Goal: Complete application form: Complete application form

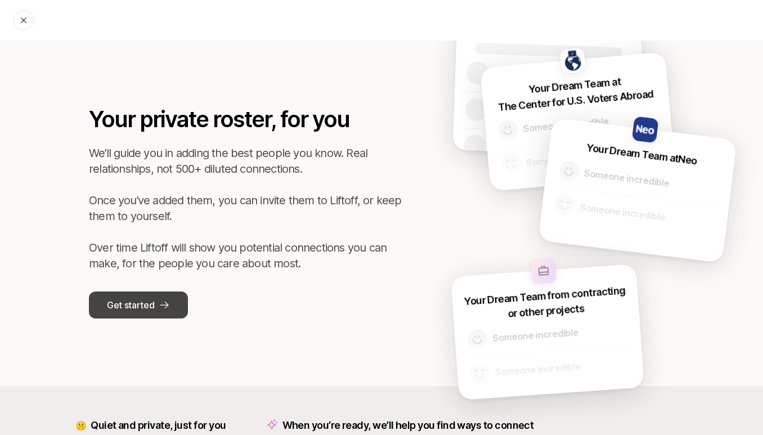
click at [143, 301] on p "Get started" at bounding box center [130, 305] width 47 height 15
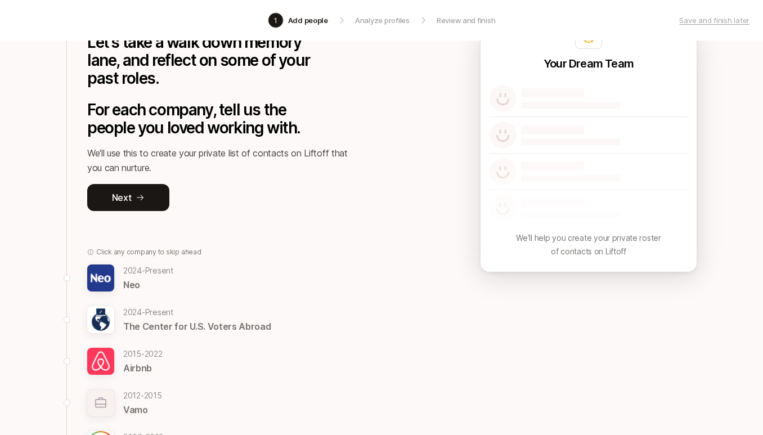
scroll to position [80, 0]
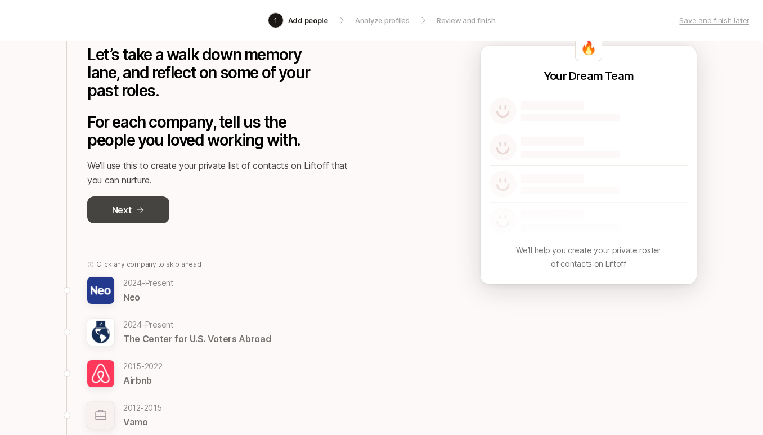
click at [138, 209] on icon at bounding box center [140, 209] width 9 height 9
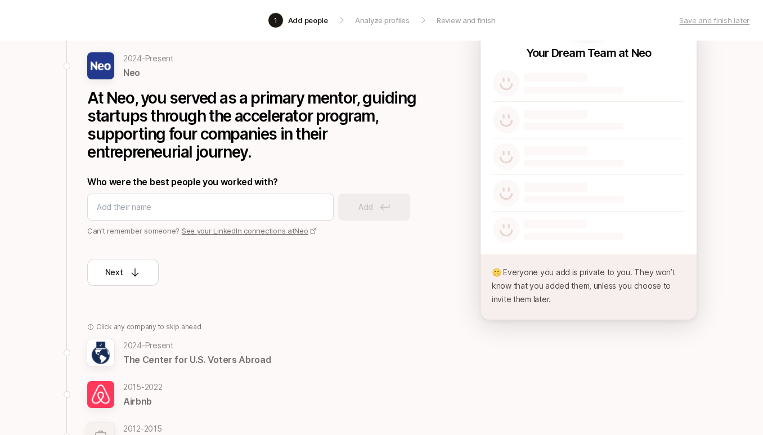
scroll to position [106, 0]
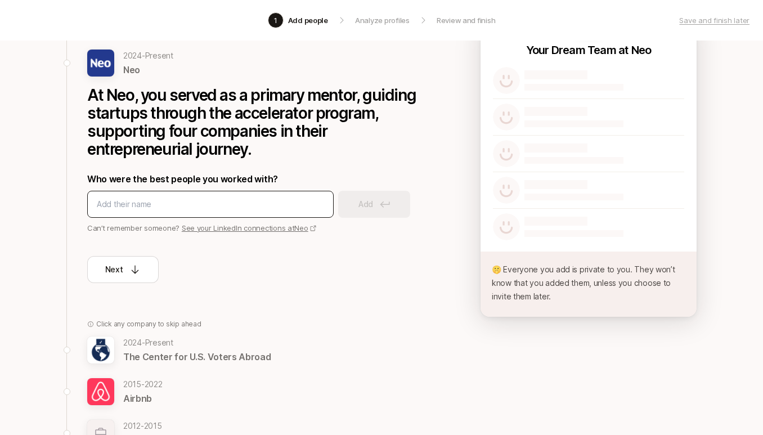
click at [228, 209] on input at bounding box center [210, 203] width 227 height 13
type input "[PERSON_NAME]"
click at [246, 225] on link "See your LinkedIn connections at Neo" at bounding box center [249, 227] width 135 height 9
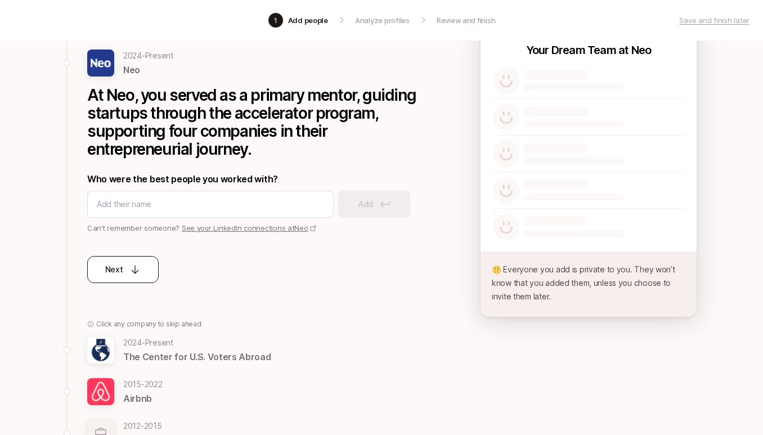
click at [118, 278] on button "Next" at bounding box center [122, 269] width 71 height 27
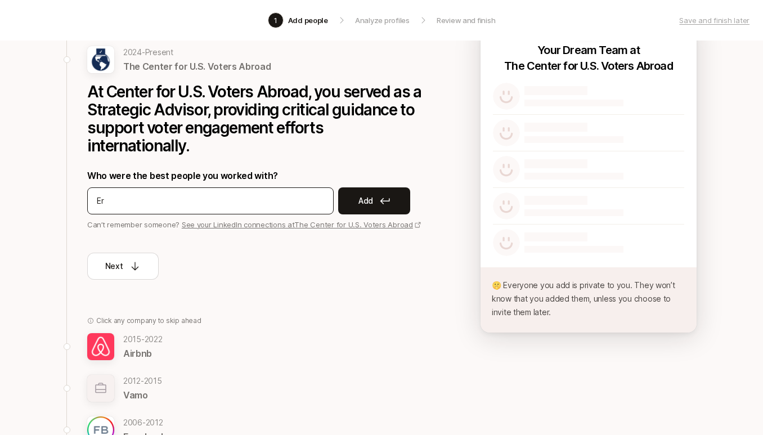
type input "E"
click at [298, 224] on link "See your LinkedIn connections at The Center for U.S. Voters Abroad" at bounding box center [302, 224] width 240 height 9
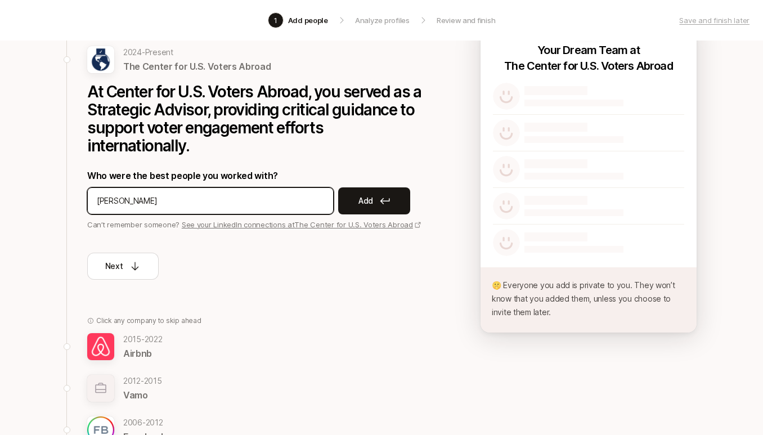
click at [175, 196] on input "[PERSON_NAME]" at bounding box center [210, 200] width 227 height 13
type input "[PERSON_NAME]"
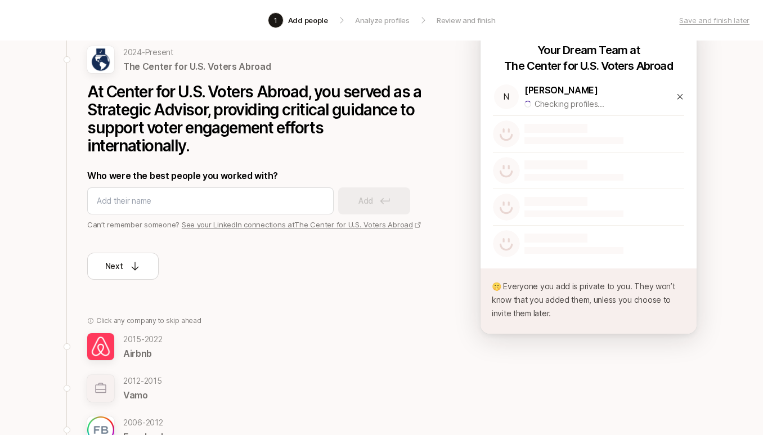
click at [681, 95] on icon at bounding box center [680, 96] width 8 height 9
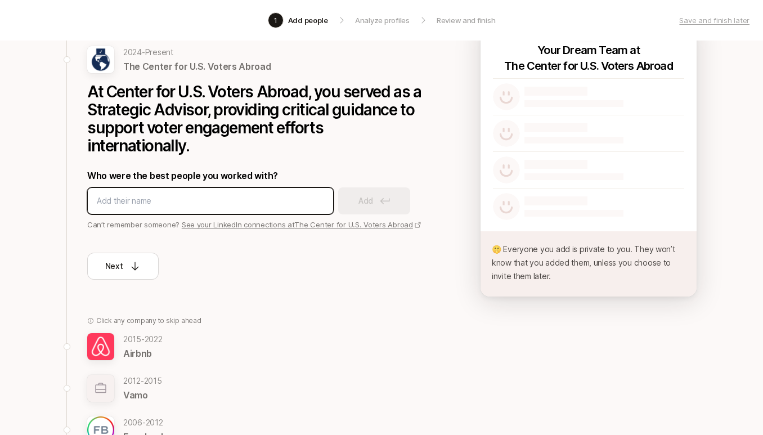
click at [214, 204] on input at bounding box center [210, 200] width 227 height 13
type input "[PERSON_NAME]"
click at [159, 212] on div "[PERSON_NAME]" at bounding box center [210, 200] width 246 height 27
click at [163, 205] on input "[PERSON_NAME]" at bounding box center [210, 200] width 227 height 13
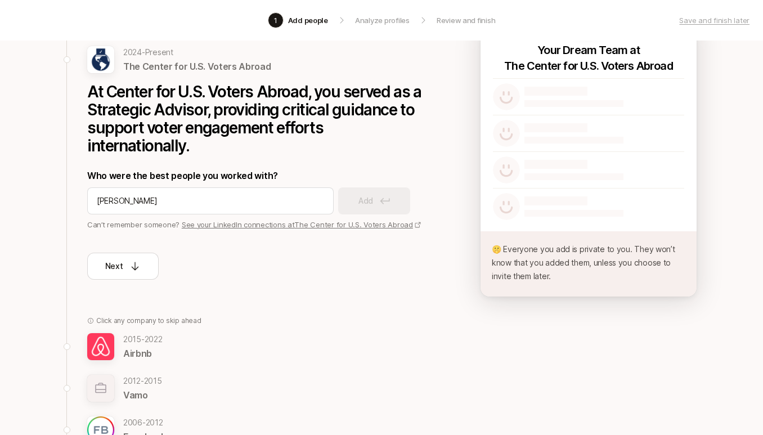
click at [353, 195] on div "Niffer Nan Add" at bounding box center [255, 200] width 337 height 27
click at [223, 191] on div "[PERSON_NAME]" at bounding box center [210, 200] width 246 height 27
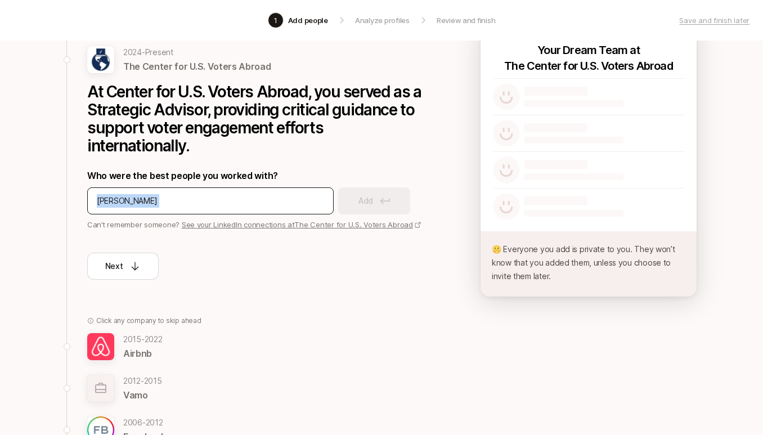
click at [223, 191] on div "[PERSON_NAME]" at bounding box center [210, 200] width 246 height 27
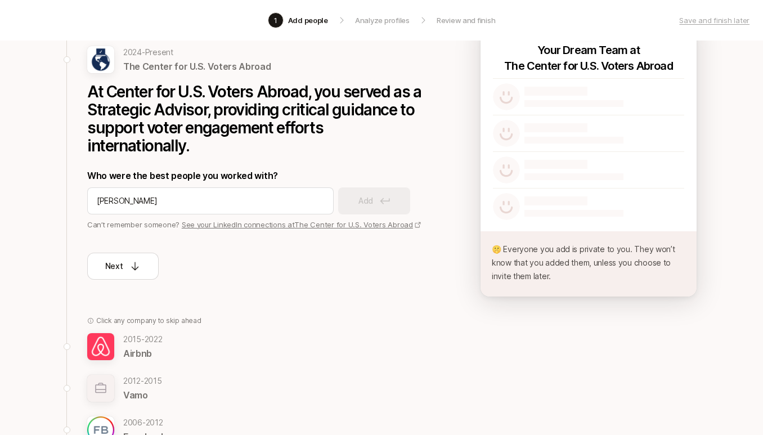
click at [130, 65] on p "The Center for U.S. Voters Abroad" at bounding box center [196, 66] width 147 height 15
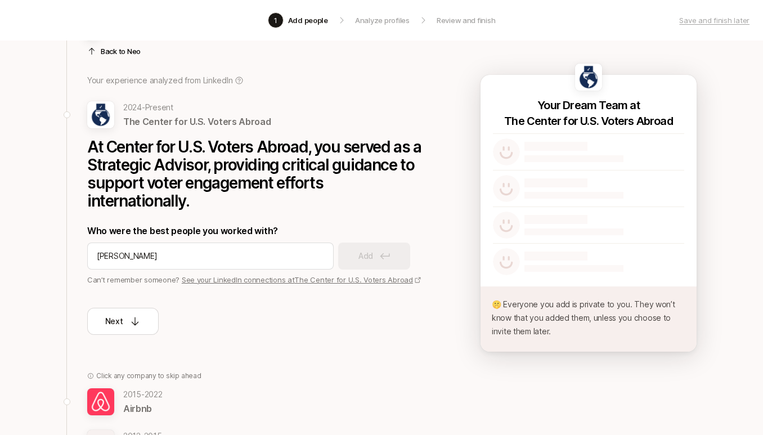
scroll to position [17, 0]
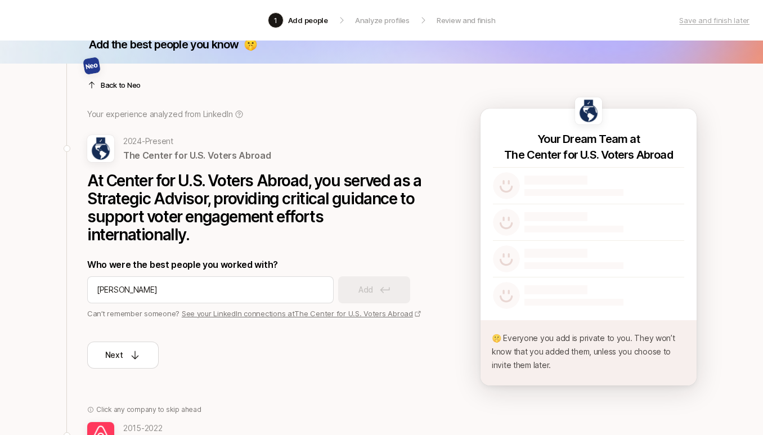
click at [128, 84] on div at bounding box center [255, 71] width 337 height 27
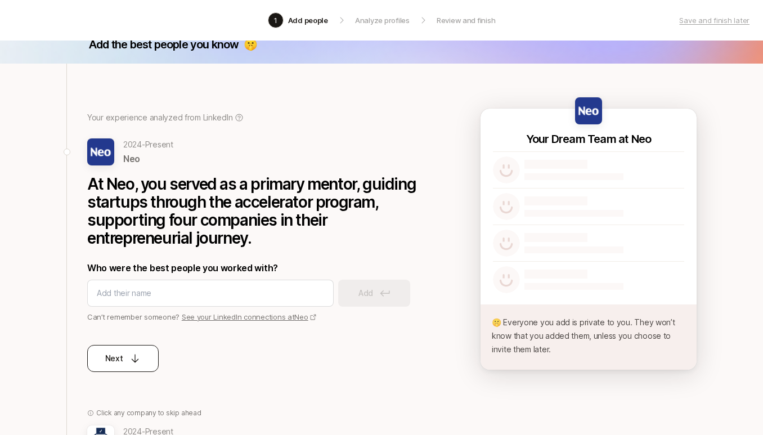
click at [126, 357] on div "Next" at bounding box center [123, 358] width 36 height 13
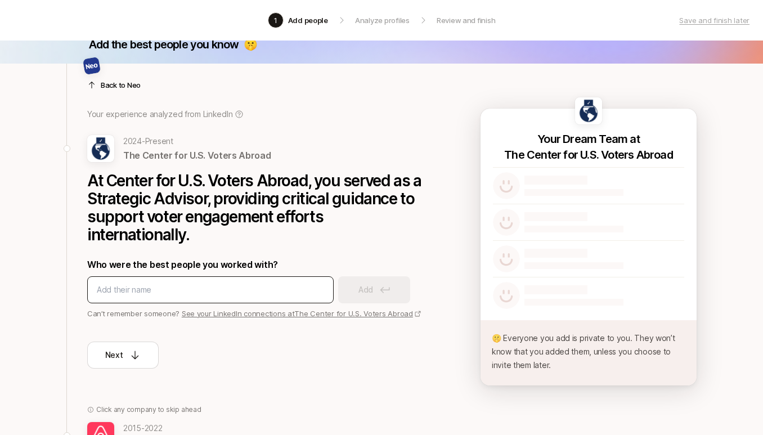
click at [146, 282] on div at bounding box center [210, 289] width 246 height 27
click at [145, 287] on input at bounding box center [210, 289] width 227 height 13
type input "[PERSON_NAME]"
click at [385, 296] on div "Niffer Nan Add" at bounding box center [255, 289] width 337 height 27
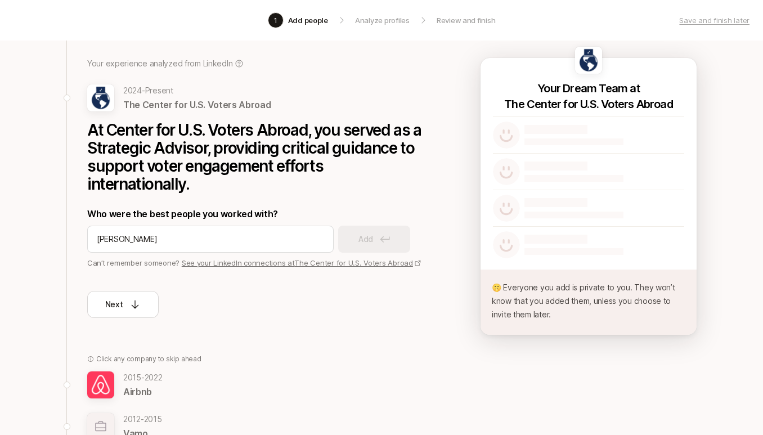
scroll to position [80, 0]
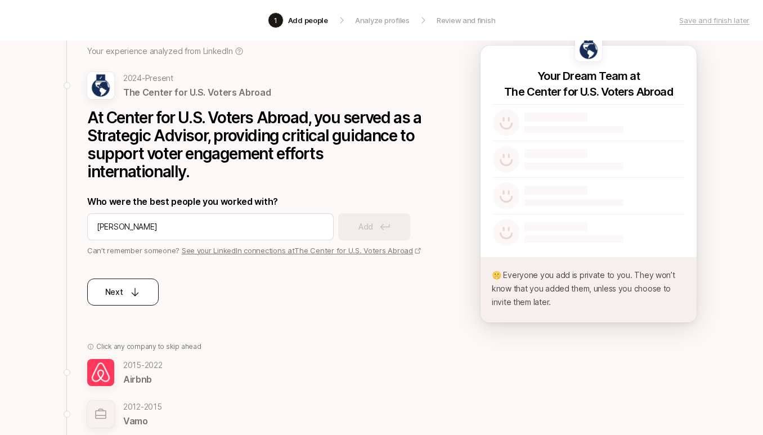
click at [118, 297] on p "Next" at bounding box center [114, 291] width 18 height 13
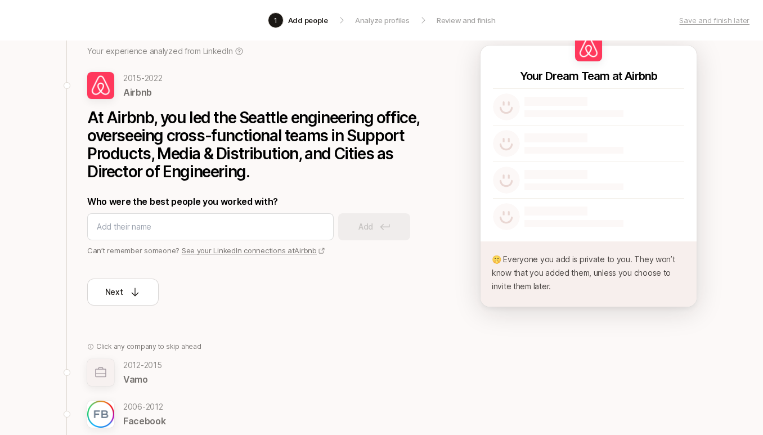
click at [166, 208] on p "Who were the best people you worked with?" at bounding box center [255, 201] width 337 height 15
click at [166, 219] on div at bounding box center [210, 226] width 246 height 27
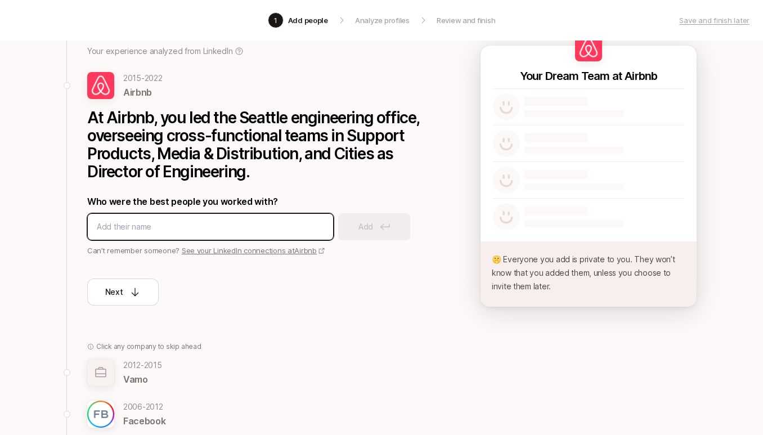
click at [165, 231] on input at bounding box center [210, 226] width 227 height 13
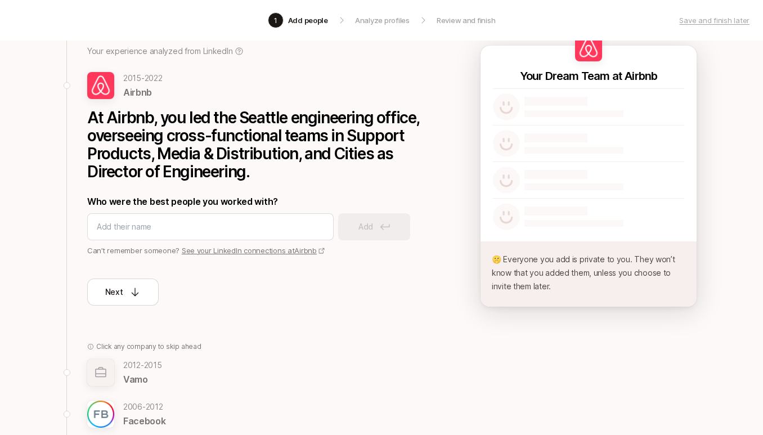
click at [218, 246] on link "See your LinkedIn connections at Airbnb" at bounding box center [253, 250] width 143 height 9
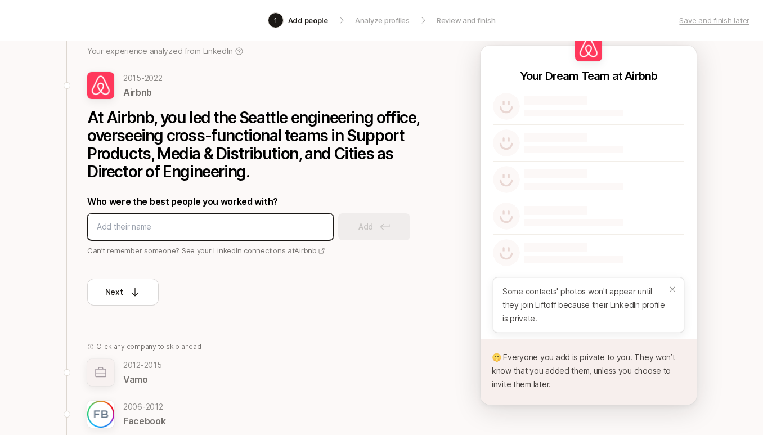
click at [184, 224] on input at bounding box center [210, 226] width 227 height 13
type input "[PERSON_NAME]"
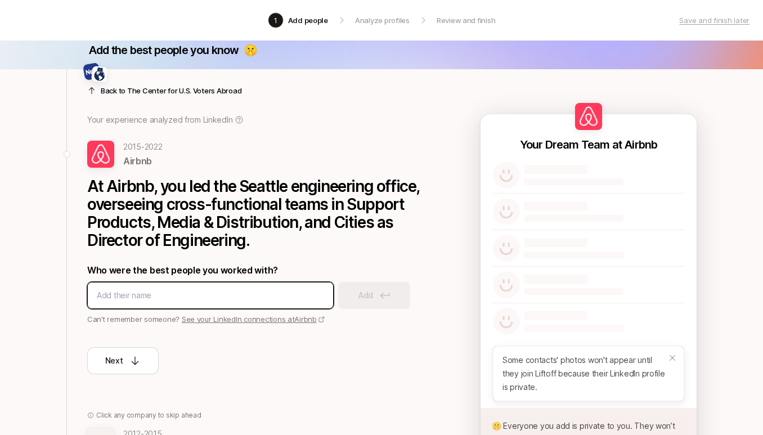
scroll to position [0, 0]
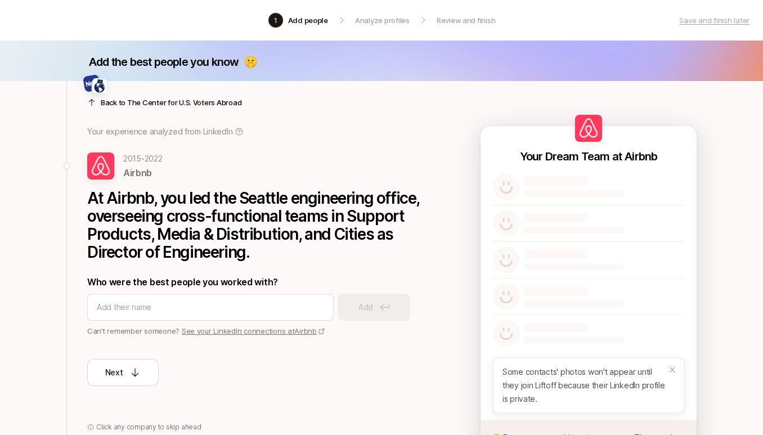
click at [182, 107] on p "Back to The Center for U.S. Voters Abroad" at bounding box center [171, 102] width 141 height 11
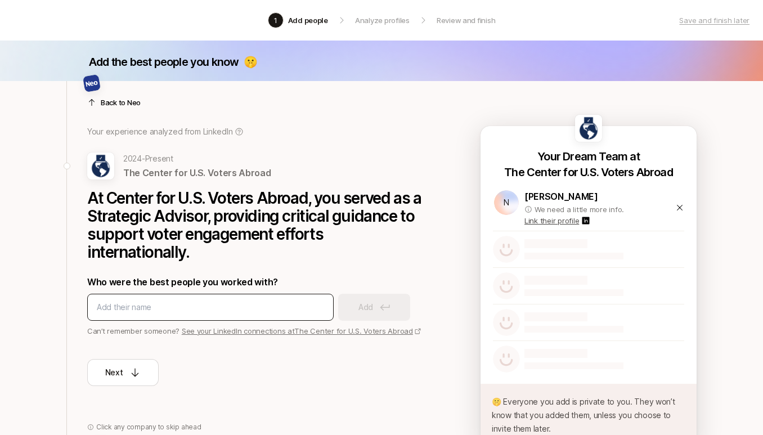
click at [138, 301] on input at bounding box center [210, 306] width 227 height 13
click at [283, 309] on input at bounding box center [210, 306] width 227 height 13
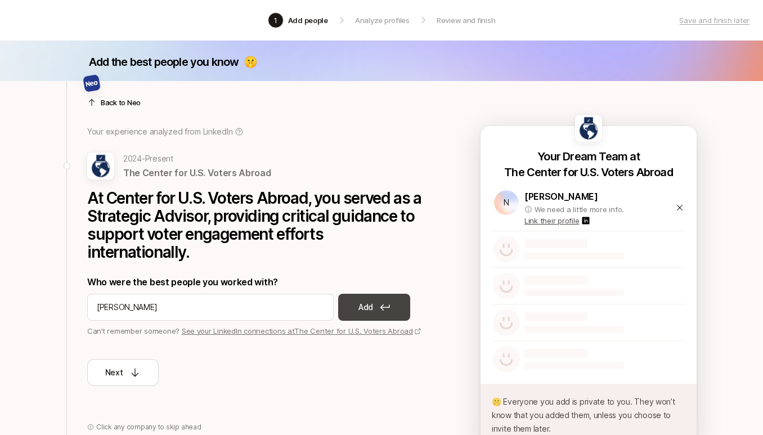
type input "[PERSON_NAME]"
click at [364, 317] on button "Add" at bounding box center [374, 307] width 72 height 27
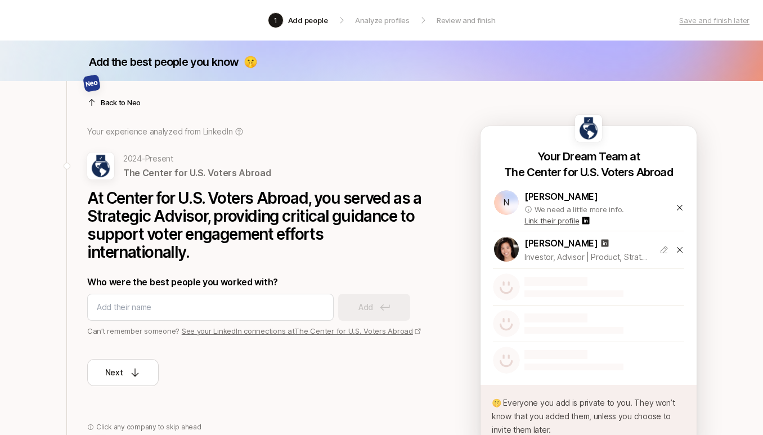
click at [676, 209] on icon at bounding box center [679, 207] width 9 height 9
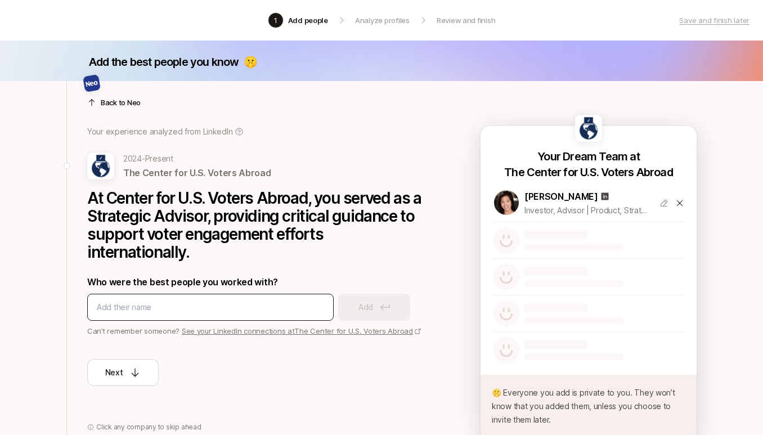
click at [170, 314] on div at bounding box center [210, 307] width 246 height 27
click at [173, 301] on input at bounding box center [210, 306] width 227 height 13
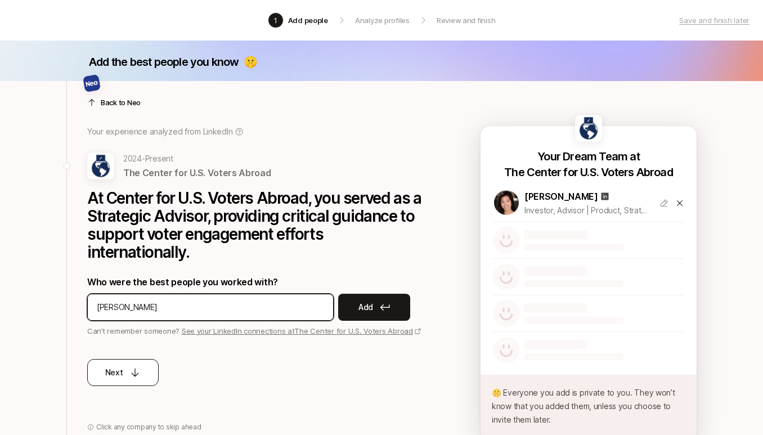
type input "[PERSON_NAME]"
paste input "[PERSON_NAME]"
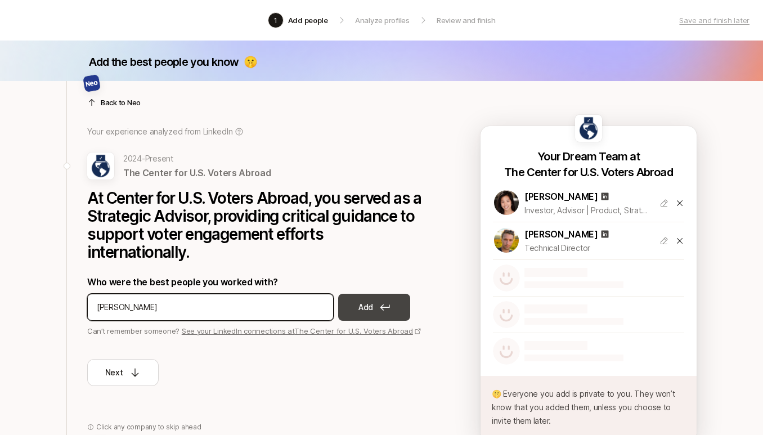
type input "[PERSON_NAME]"
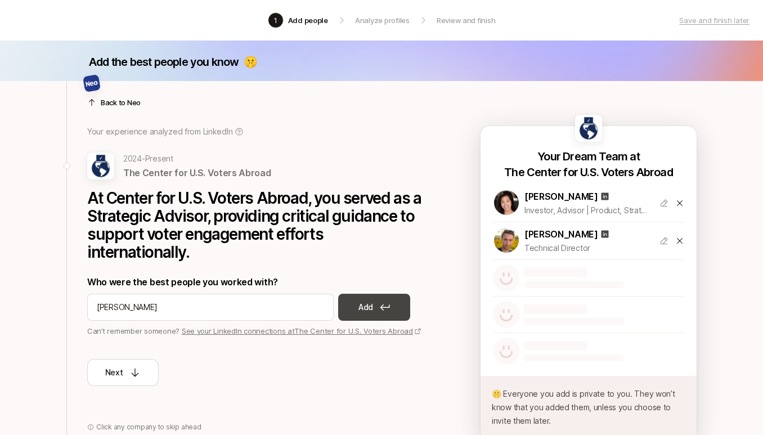
click at [363, 304] on p "Add" at bounding box center [365, 306] width 15 height 13
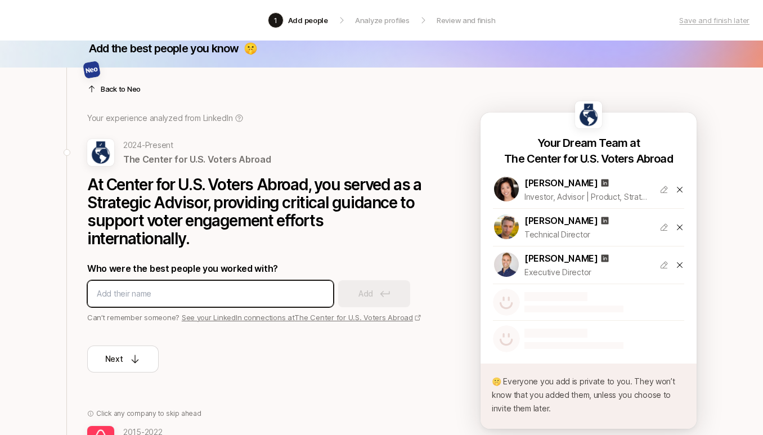
scroll to position [23, 0]
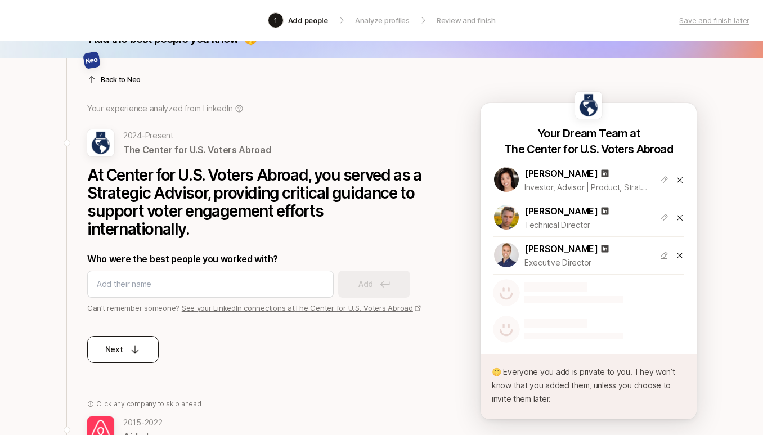
click at [126, 341] on button "Next" at bounding box center [122, 349] width 71 height 27
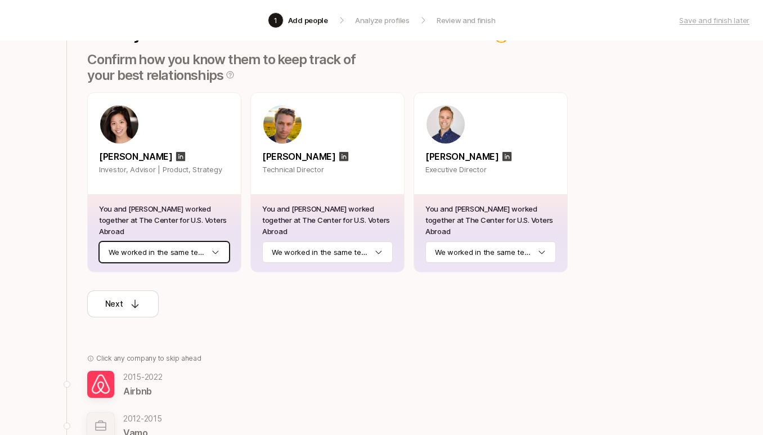
scroll to position [138, 0]
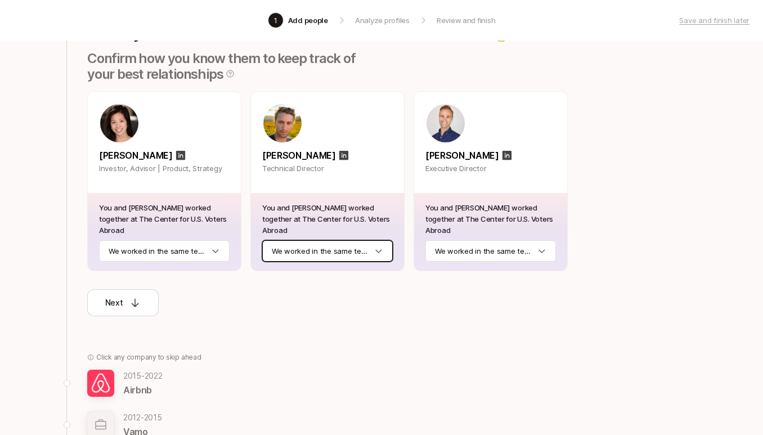
click at [305, 231] on html "1 Add people Analyze profiles Review and finish Save and finish later Add the b…" at bounding box center [381, 79] width 763 height 435
click at [316, 259] on html "1 Add people Analyze profiles Review and finish Save and finish later Add the b…" at bounding box center [381, 79] width 763 height 435
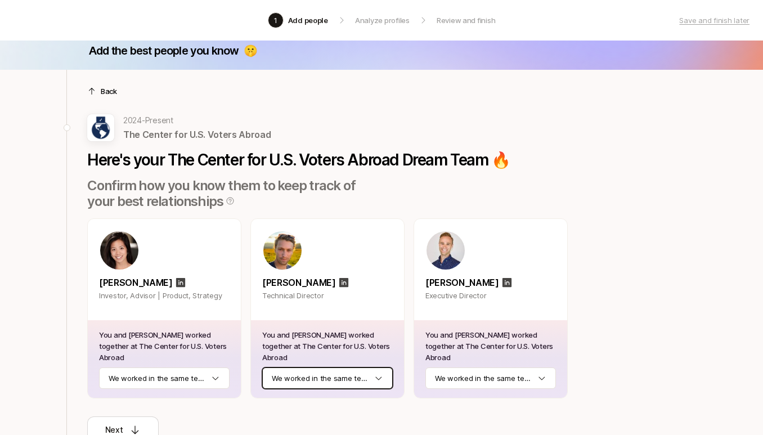
scroll to position [3, 0]
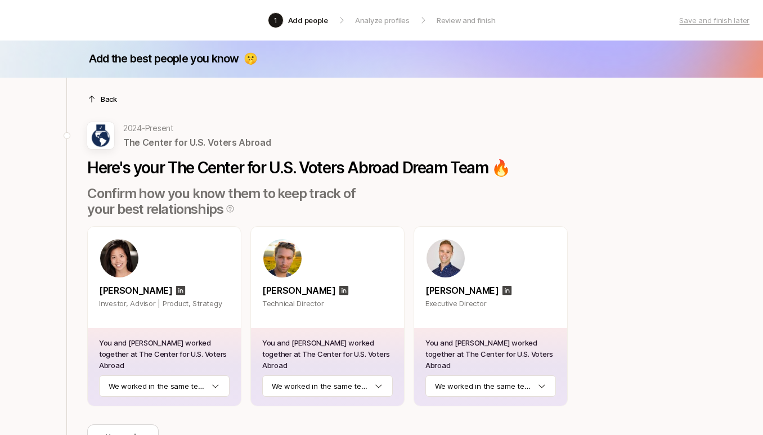
click at [114, 101] on p "Back" at bounding box center [109, 98] width 16 height 11
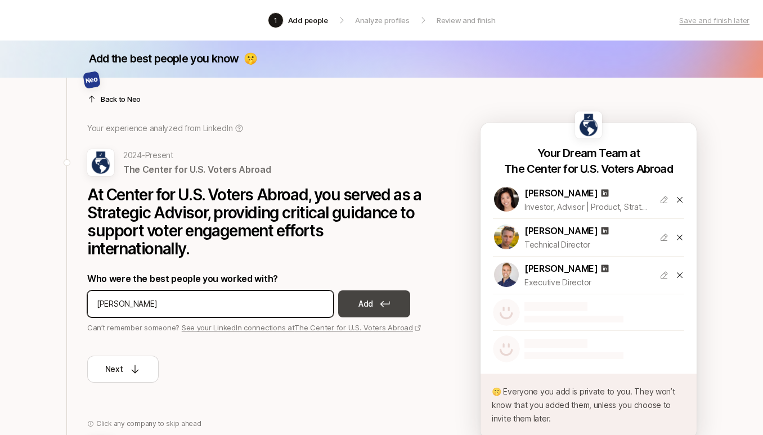
type input "[PERSON_NAME]"
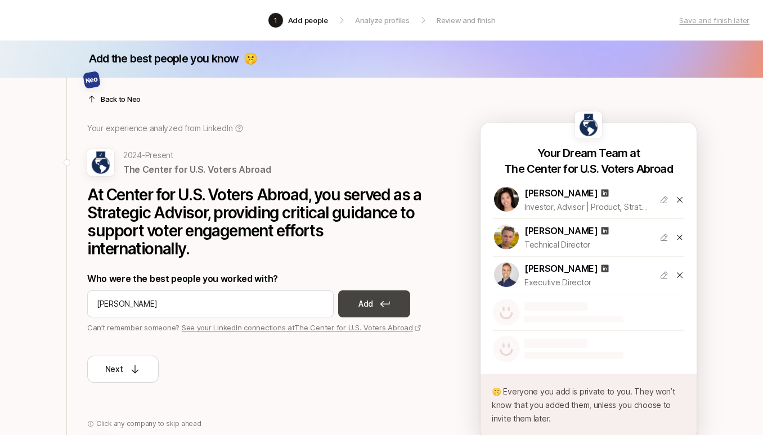
click at [369, 298] on p "Add" at bounding box center [365, 303] width 15 height 13
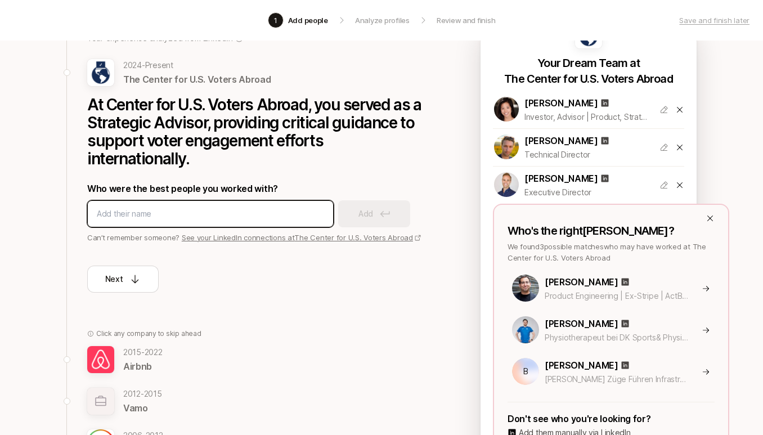
scroll to position [112, 0]
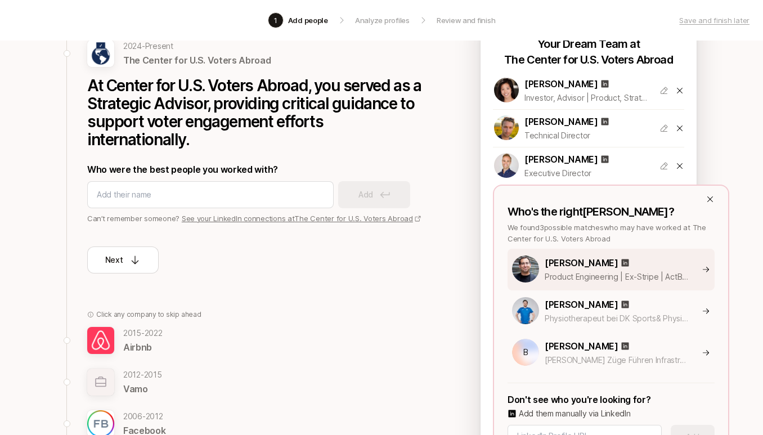
click at [549, 258] on p "[PERSON_NAME]" at bounding box center [581, 262] width 74 height 15
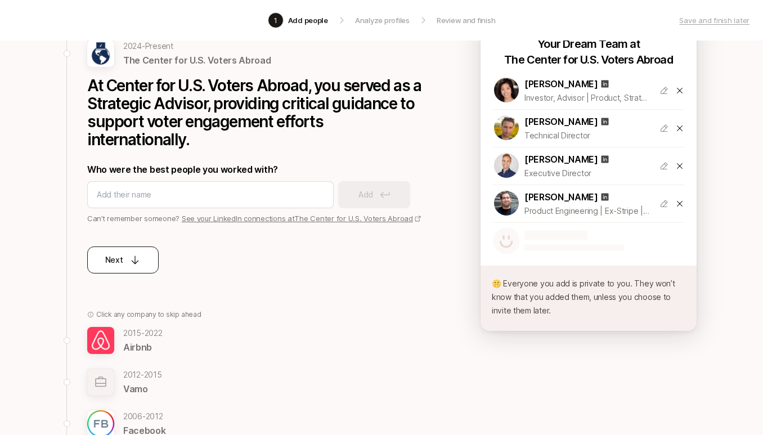
click at [119, 260] on p "Next" at bounding box center [114, 259] width 18 height 13
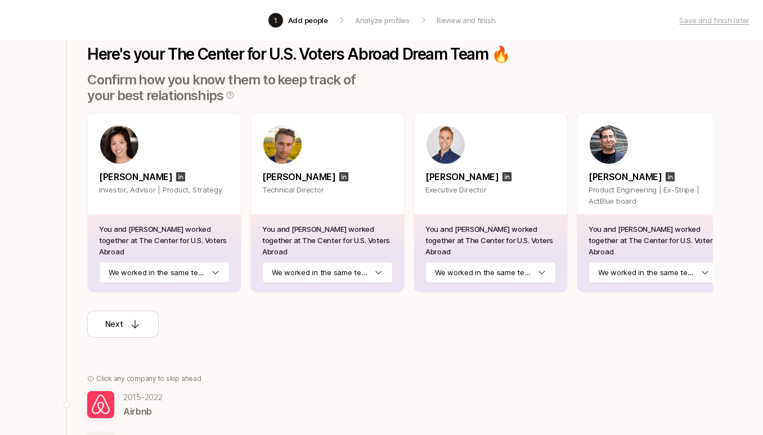
scroll to position [116, 0]
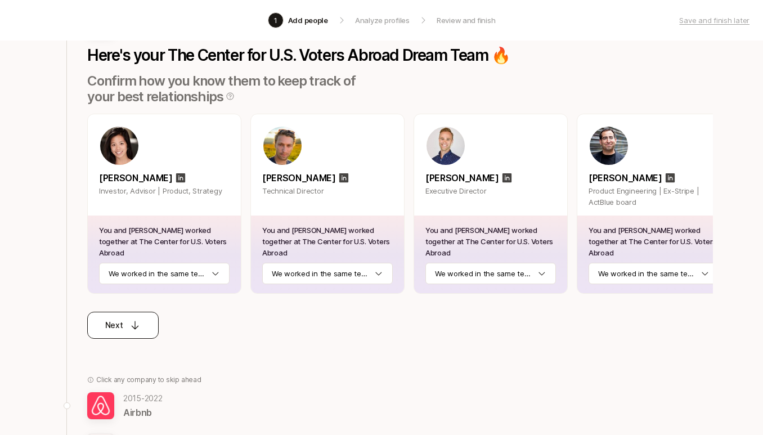
click at [139, 319] on div "Next" at bounding box center [123, 324] width 36 height 13
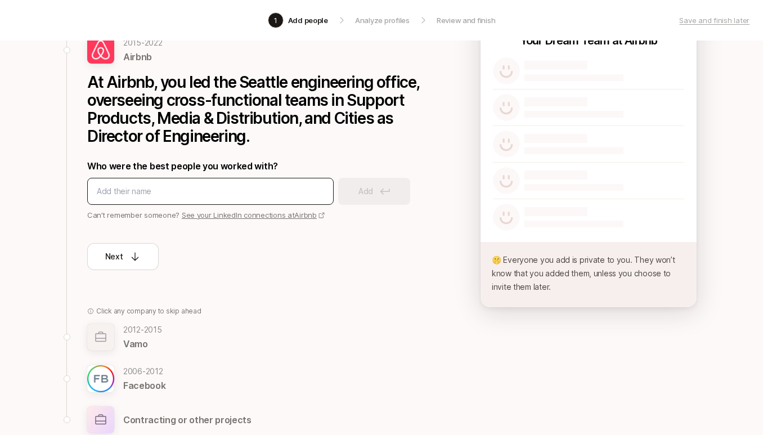
click at [214, 192] on input at bounding box center [210, 190] width 227 height 13
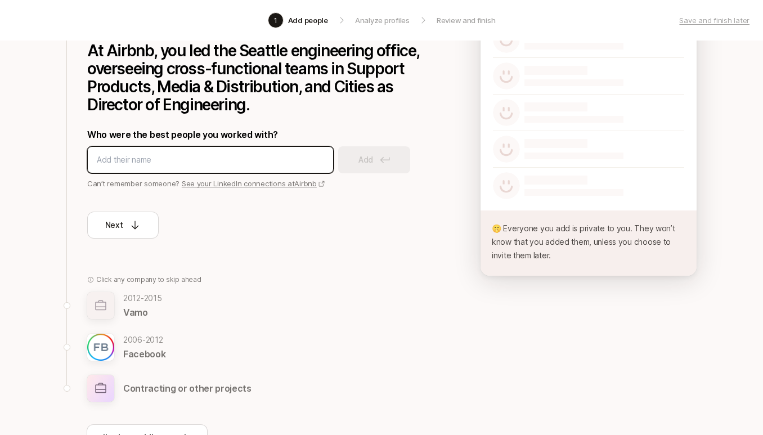
scroll to position [151, 0]
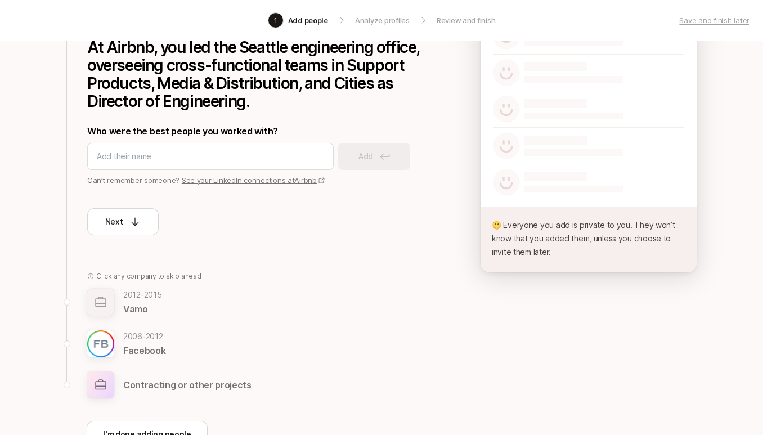
click at [145, 338] on p "[DATE] - [DATE]" at bounding box center [144, 336] width 42 height 13
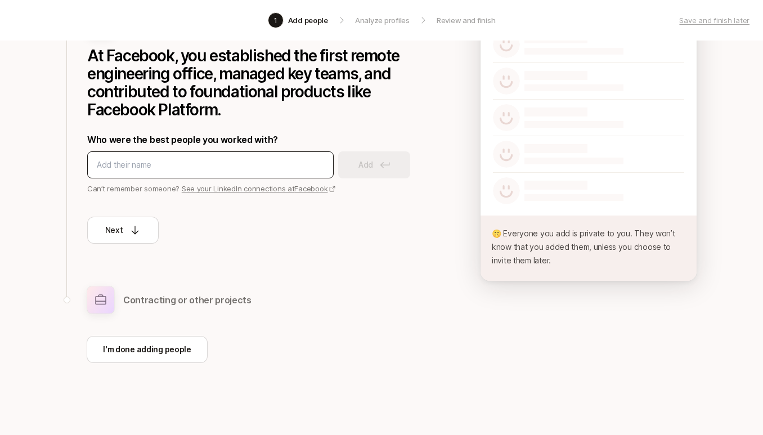
click at [150, 177] on div at bounding box center [210, 164] width 246 height 27
click at [150, 170] on input at bounding box center [210, 164] width 227 height 13
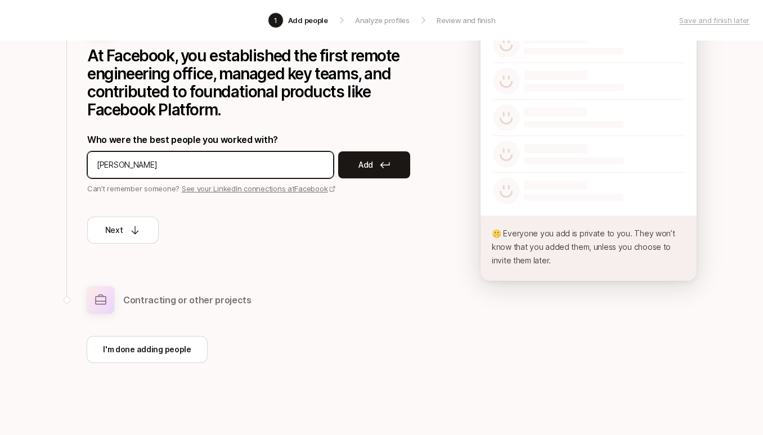
type input "[PERSON_NAME]"
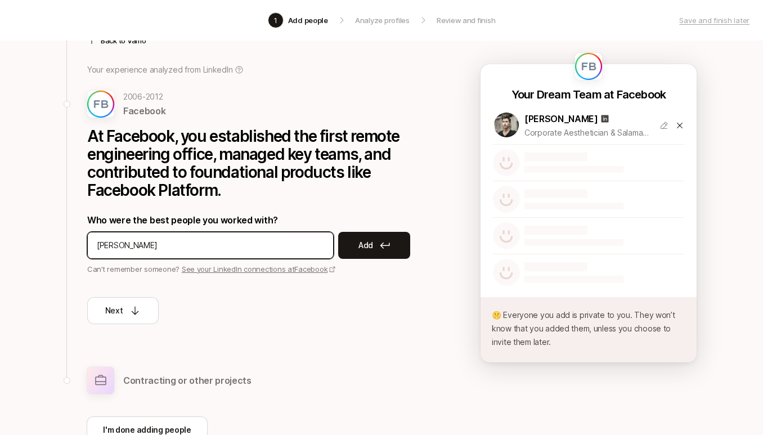
scroll to position [62, 0]
type input "[PERSON_NAME]"
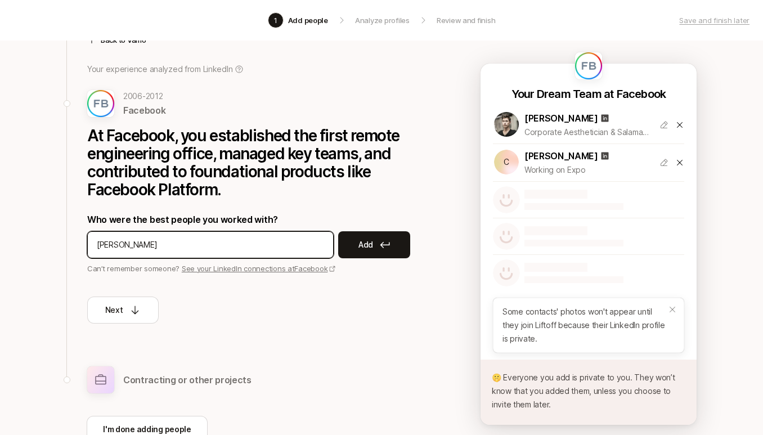
type input "[PERSON_NAME]"
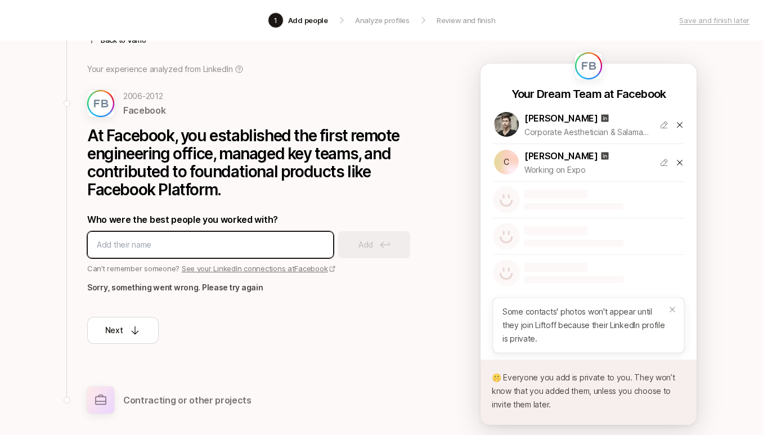
click at [206, 250] on input at bounding box center [210, 244] width 227 height 13
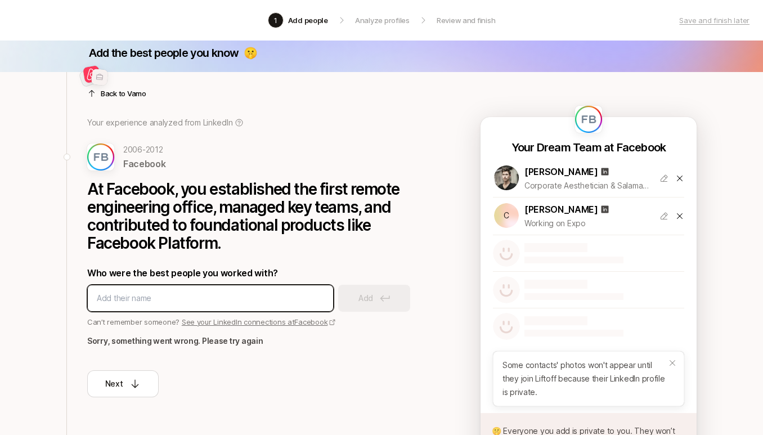
scroll to position [0, 0]
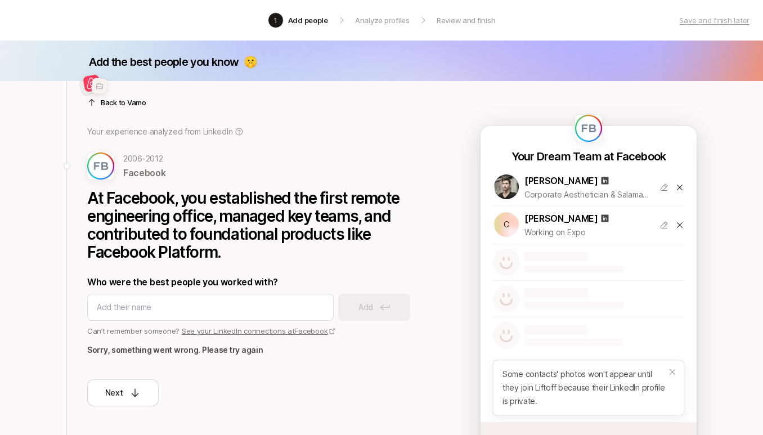
click at [133, 107] on p "Back to Vamo" at bounding box center [124, 102] width 46 height 11
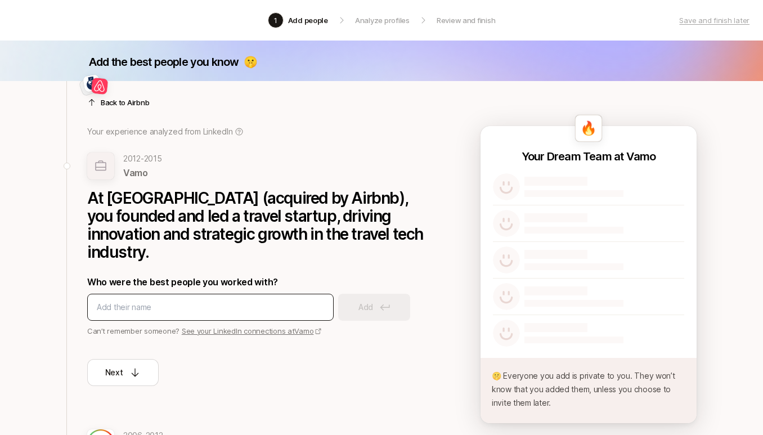
click at [157, 296] on div at bounding box center [210, 307] width 246 height 27
click at [166, 274] on p "Who were the best people you worked with?" at bounding box center [255, 281] width 337 height 15
click at [163, 300] on input at bounding box center [210, 306] width 227 height 13
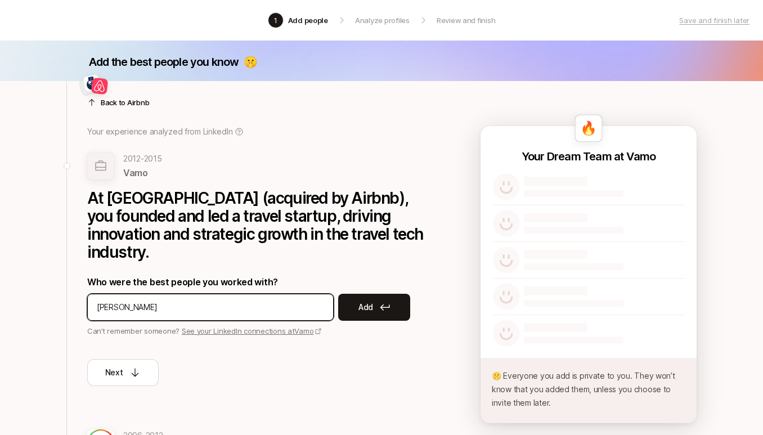
type input "[PERSON_NAME]"
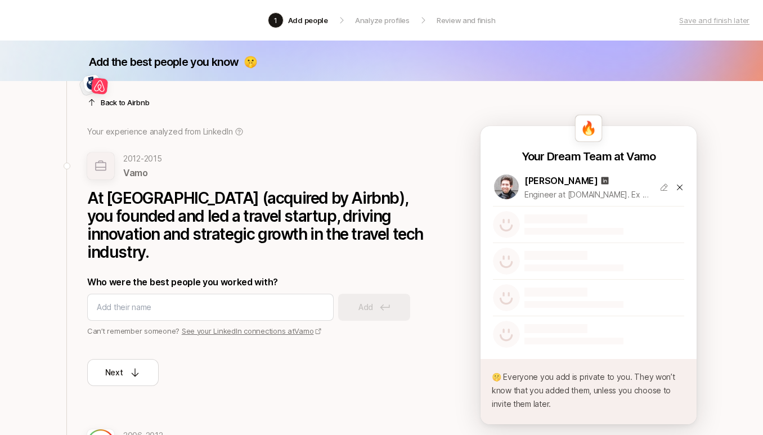
click at [116, 95] on div at bounding box center [255, 88] width 337 height 27
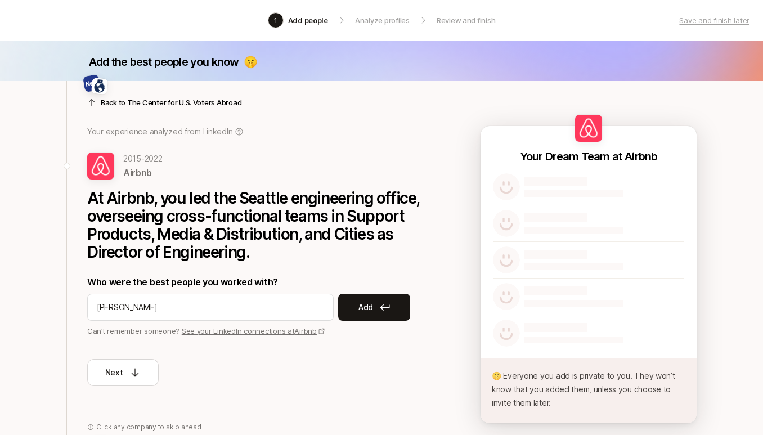
type input "[PERSON_NAME]"
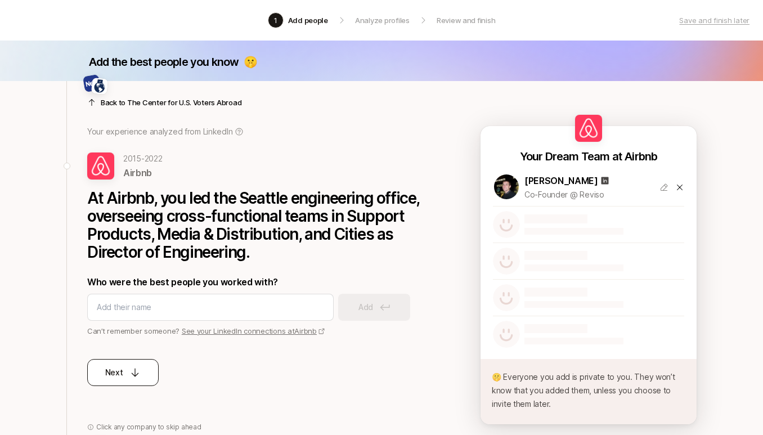
click at [107, 376] on p "Next" at bounding box center [114, 372] width 18 height 13
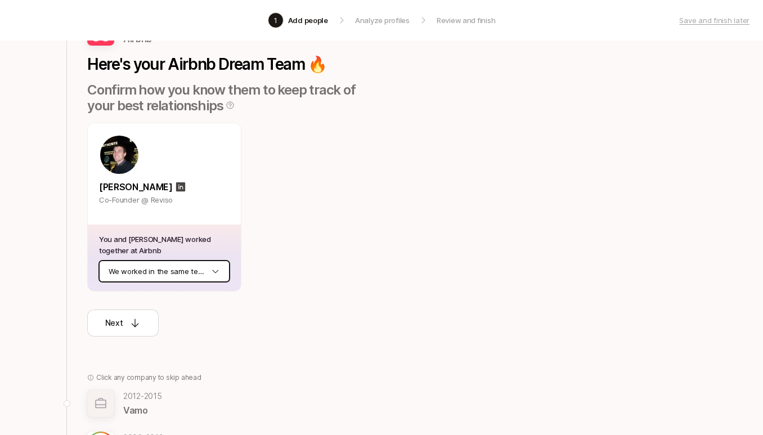
scroll to position [110, 0]
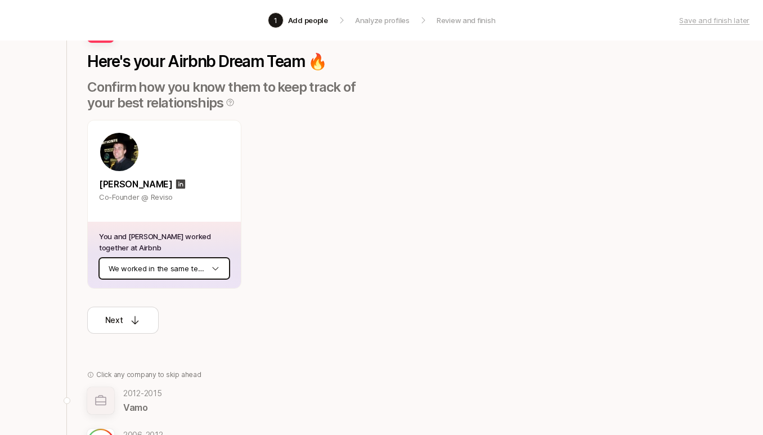
click at [143, 274] on html "1 Add people Analyze profiles Review and finish Save and finish later Add the b…" at bounding box center [381, 107] width 763 height 435
click at [125, 323] on div "Next" at bounding box center [123, 319] width 36 height 13
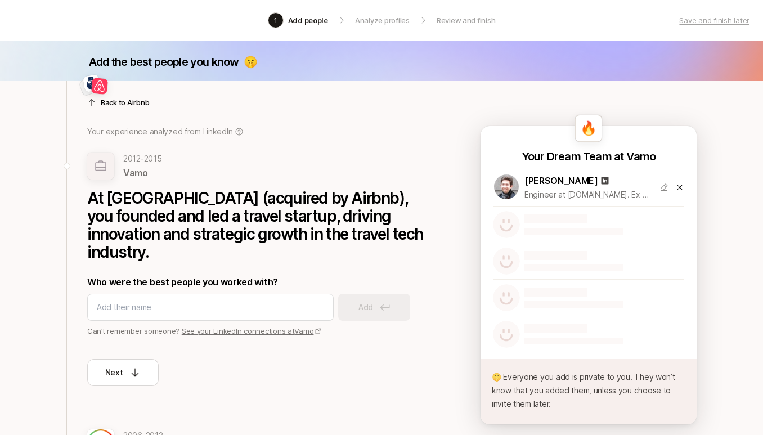
scroll to position [7, 0]
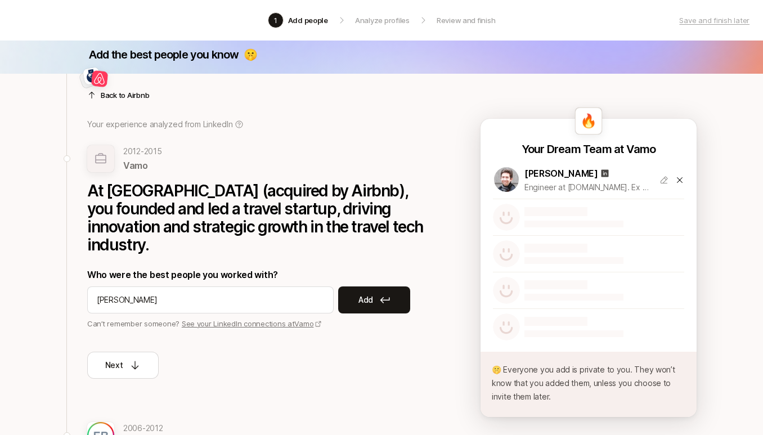
type input "[PERSON_NAME]"
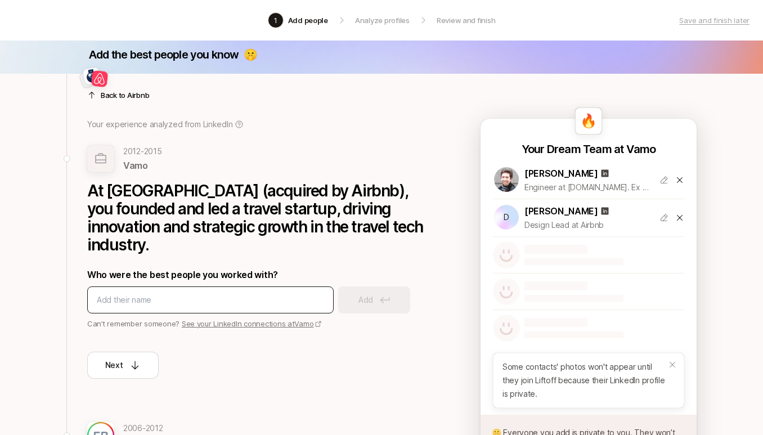
click at [154, 293] on input at bounding box center [210, 299] width 227 height 13
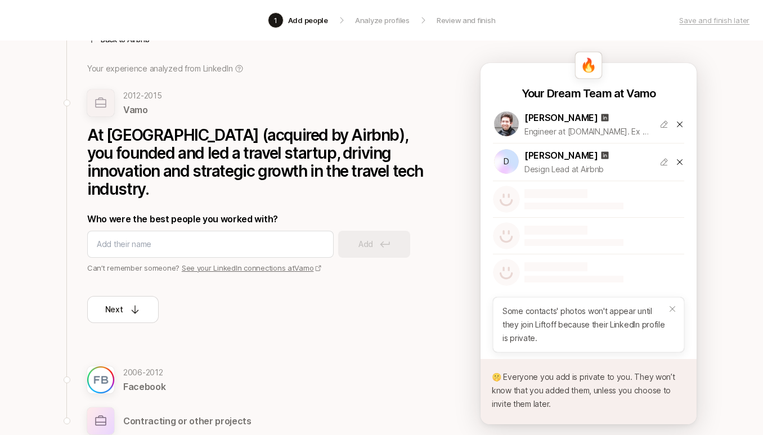
scroll to position [77, 0]
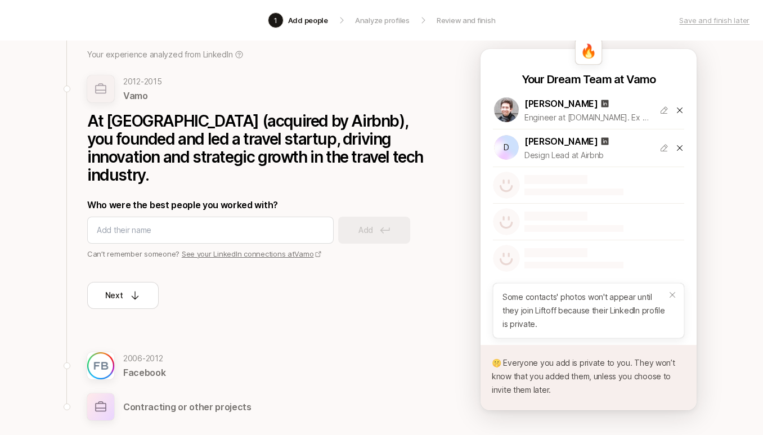
click at [153, 365] on p "Facebook" at bounding box center [144, 372] width 42 height 15
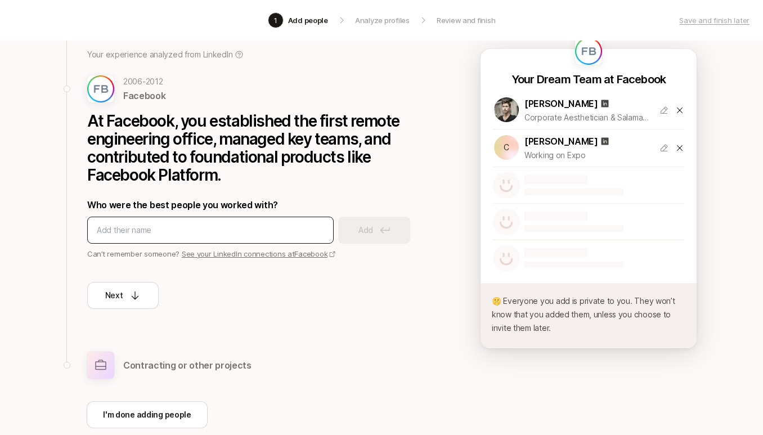
click at [145, 237] on div at bounding box center [210, 230] width 246 height 27
click at [145, 230] on input at bounding box center [210, 229] width 227 height 13
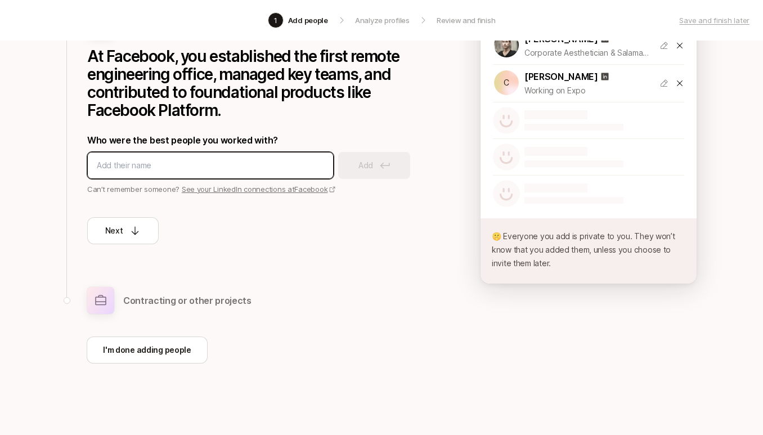
scroll to position [142, 0]
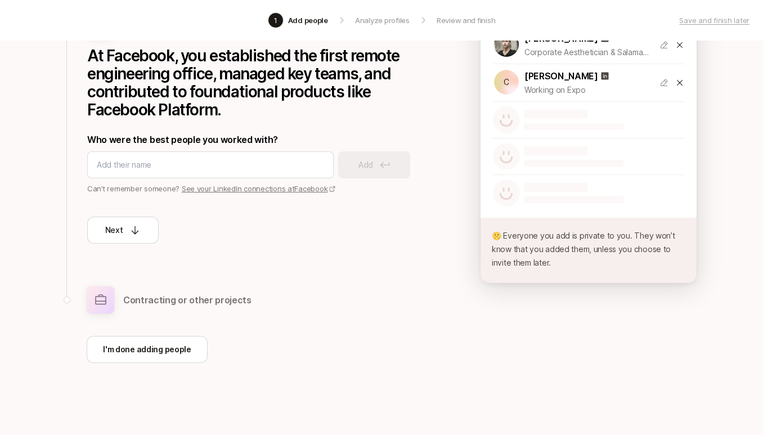
click at [167, 298] on p "Contracting or other projects" at bounding box center [187, 299] width 128 height 15
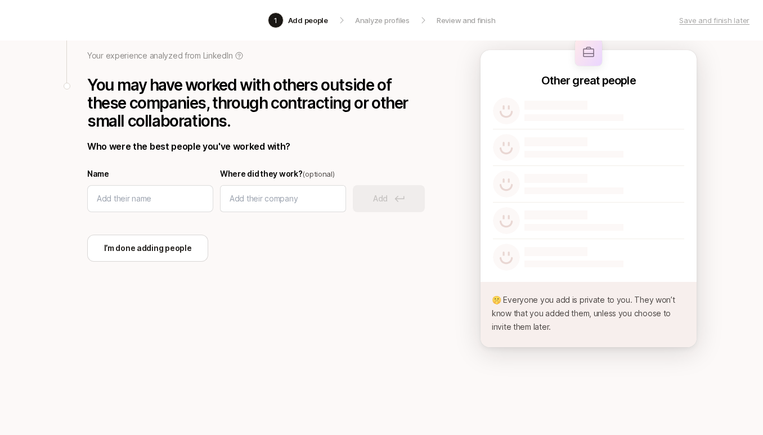
scroll to position [82, 0]
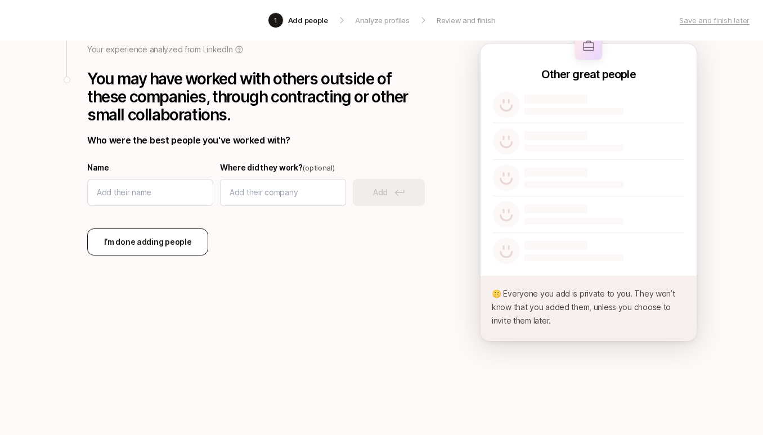
click at [174, 246] on p "I’m done adding people" at bounding box center [148, 241] width 88 height 13
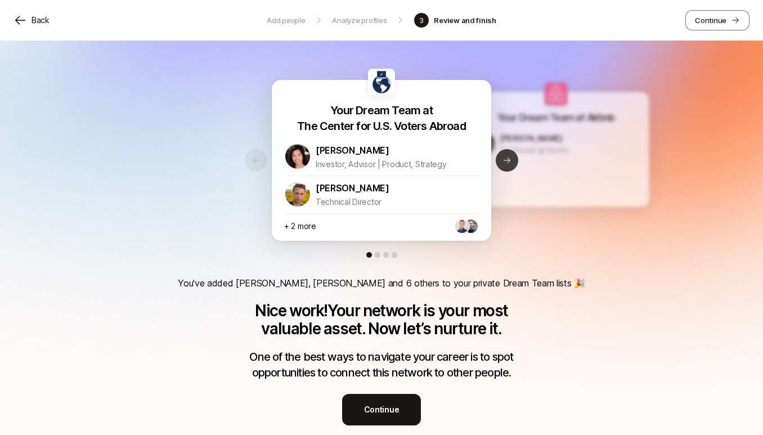
click at [513, 166] on button "Next slide" at bounding box center [507, 160] width 22 height 22
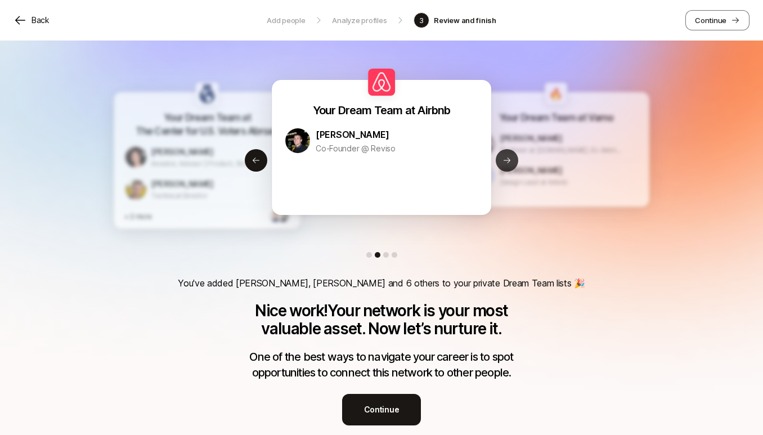
click at [510, 163] on icon at bounding box center [506, 160] width 9 height 9
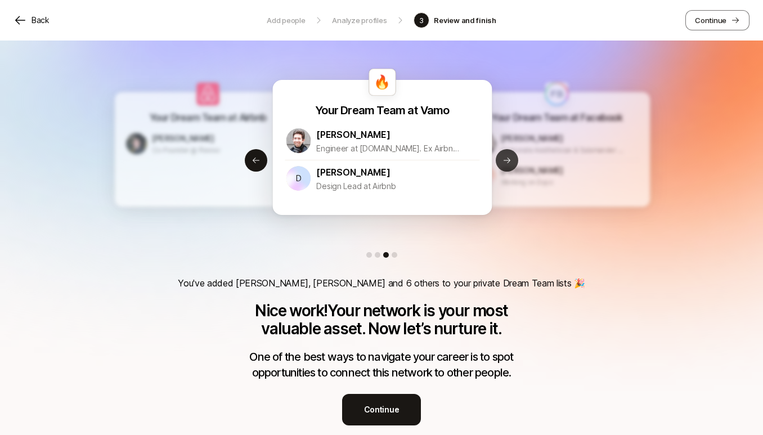
click at [510, 163] on icon at bounding box center [506, 160] width 9 height 9
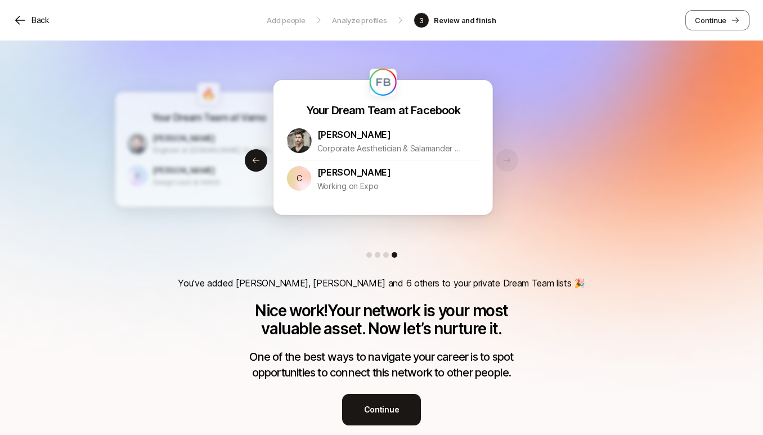
click at [510, 163] on div "Your Dream Team at The Center for U.S. Voters Abroad [PERSON_NAME] Investor, Ad…" at bounding box center [381, 232] width 763 height 385
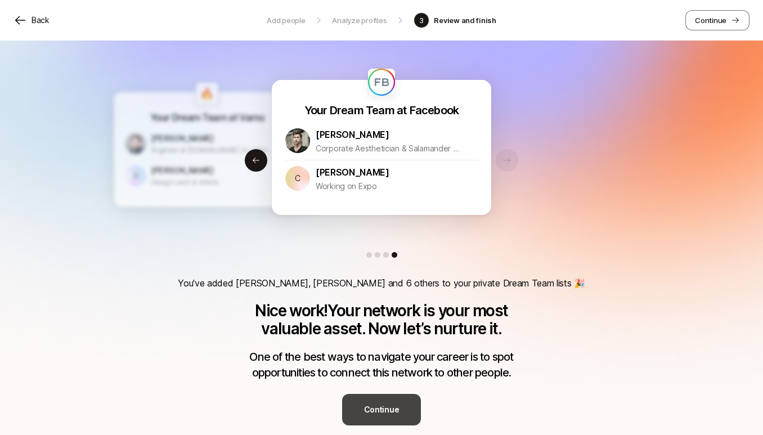
click at [387, 412] on p "Continue" at bounding box center [381, 409] width 35 height 13
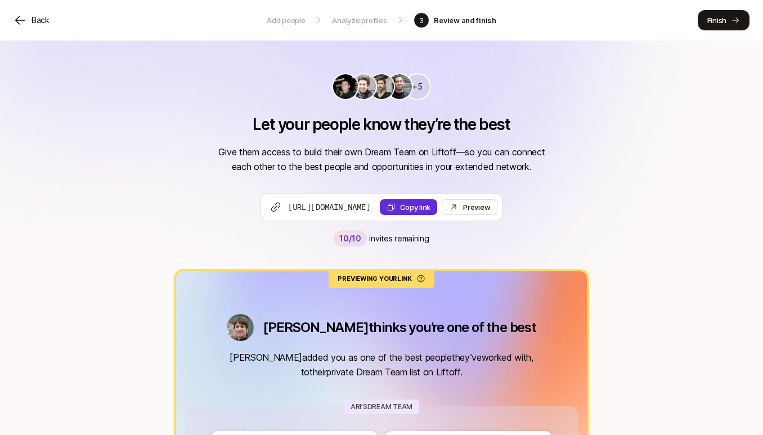
click at [707, 19] on p "Finish" at bounding box center [716, 20] width 19 height 11
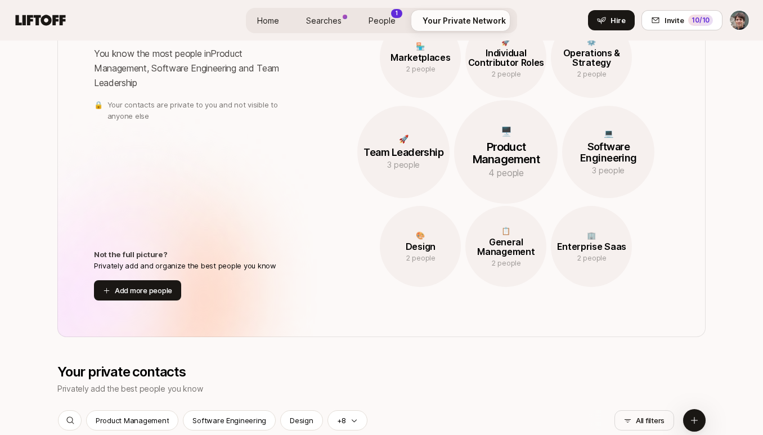
scroll to position [1073, 0]
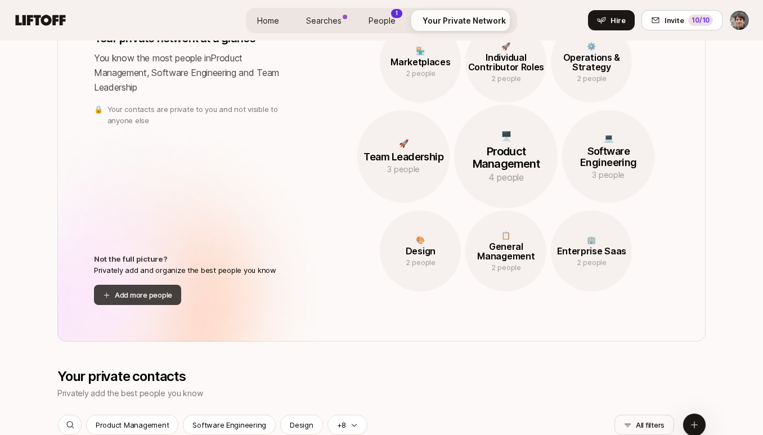
click at [161, 293] on button "Add more people" at bounding box center [137, 295] width 87 height 20
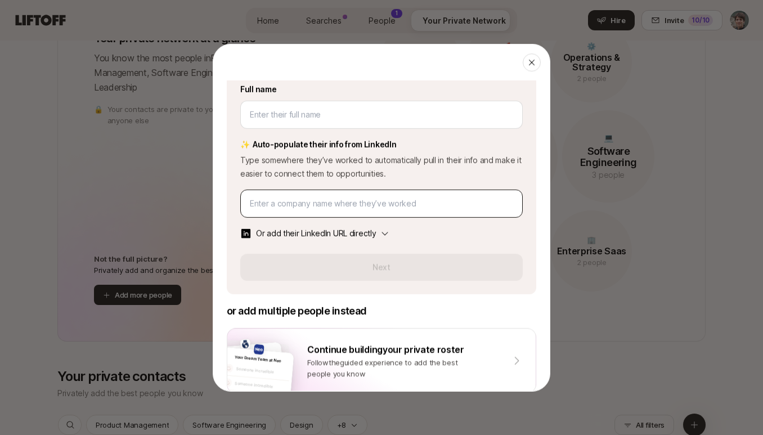
scroll to position [116, 0]
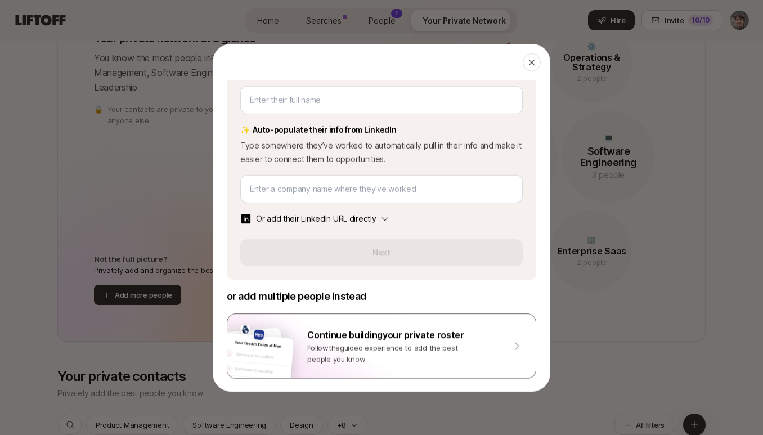
click at [331, 339] on div "Continue building your private roster" at bounding box center [404, 334] width 195 height 15
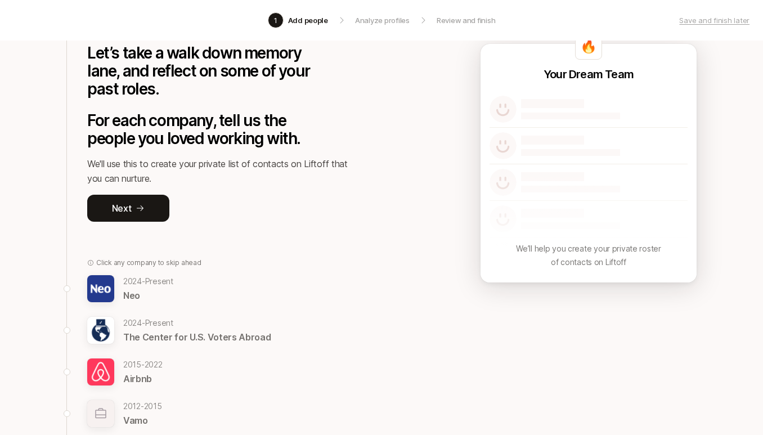
click at [160, 283] on p "2024 - Present" at bounding box center [148, 280] width 50 height 13
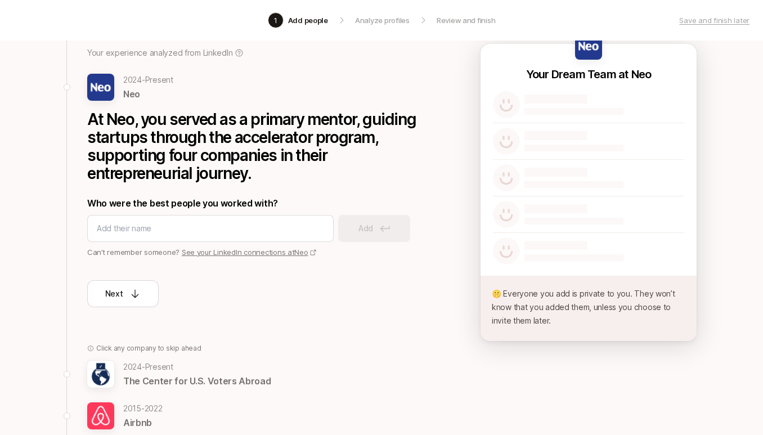
click at [168, 364] on p "2024 - Present" at bounding box center [196, 366] width 147 height 13
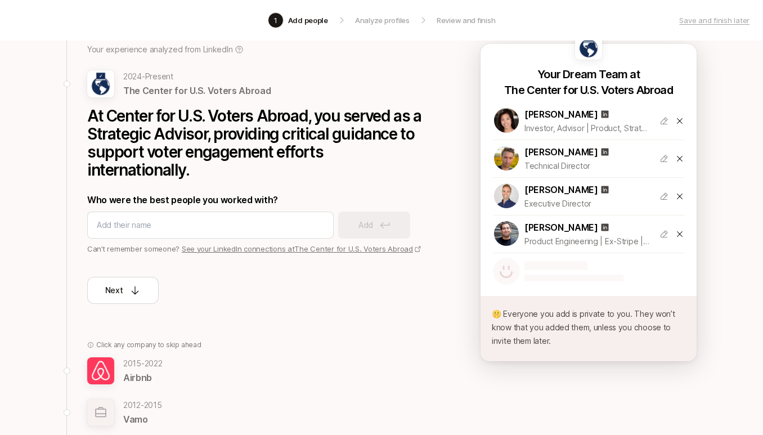
click at [163, 362] on p "[DATE] - [DATE]" at bounding box center [142, 363] width 39 height 13
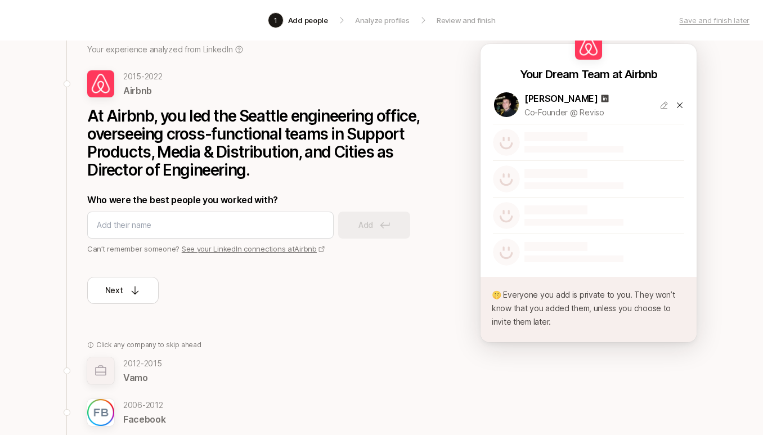
click at [162, 363] on p "[DATE] - [DATE]" at bounding box center [142, 363] width 39 height 13
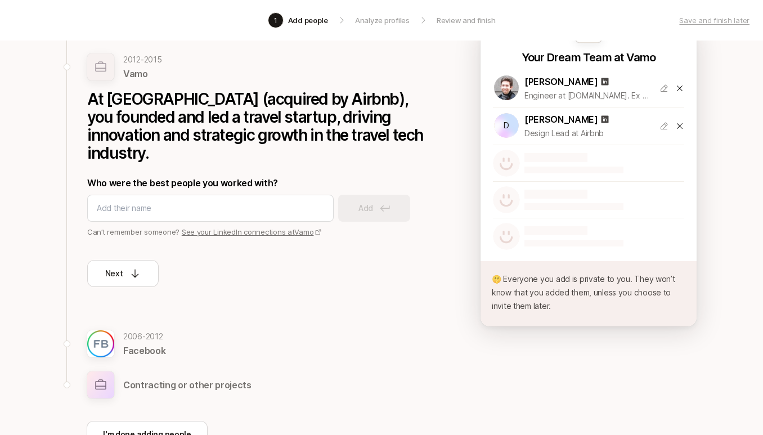
scroll to position [166, 0]
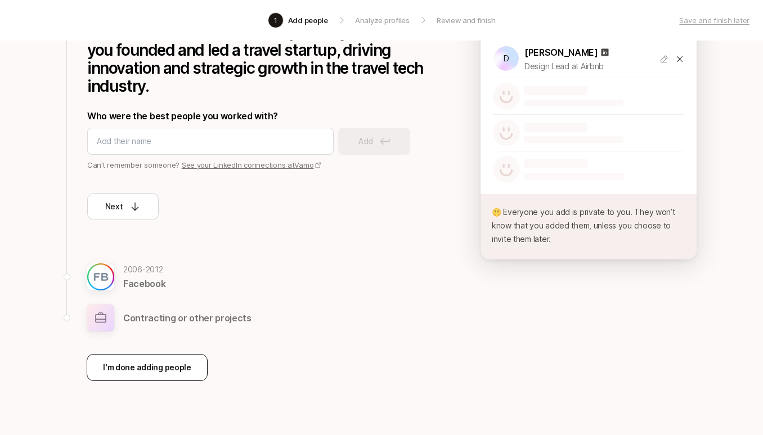
click at [166, 361] on p "I'm done adding people" at bounding box center [147, 367] width 88 height 13
